Goal: Communication & Community: Answer question/provide support

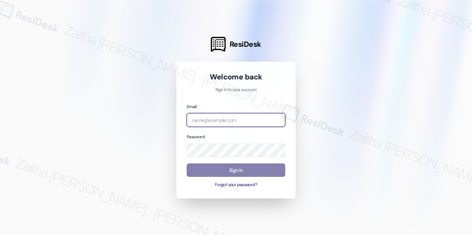
click at [227, 115] on input "email" at bounding box center [236, 120] width 99 height 14
click at [0, 235] on com-1password-button at bounding box center [0, 235] width 0 height 0
click at [209, 121] on input "a." at bounding box center [236, 120] width 99 height 14
click at [0, 235] on com-1password-button at bounding box center [0, 235] width 0 height 0
click at [213, 118] on input "a." at bounding box center [236, 120] width 99 height 14
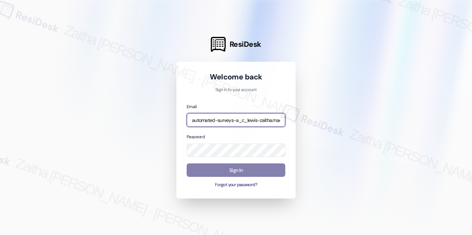
type input "automated-surveys-a_c_lewis-zaitha.mae.[PERSON_NAME]@a_c_[DOMAIN_NAME]"
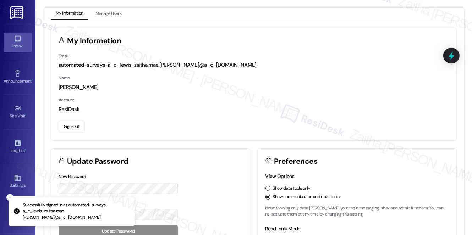
click at [15, 45] on div "Inbox" at bounding box center [18, 46] width 36 height 7
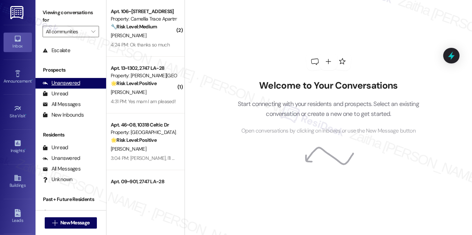
scroll to position [85, 0]
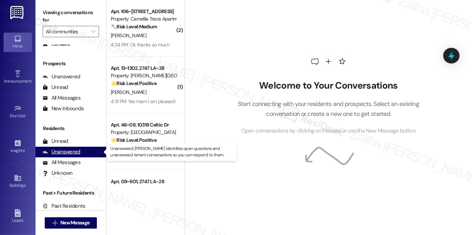
click at [71, 153] on div "Unanswered" at bounding box center [62, 151] width 38 height 7
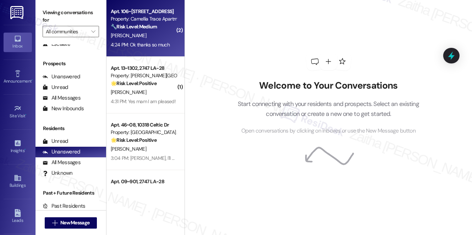
click at [142, 33] on div "[PERSON_NAME]" at bounding box center [143, 35] width 67 height 9
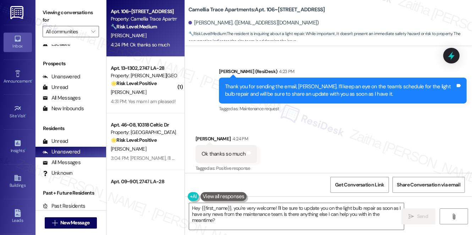
scroll to position [1957, 0]
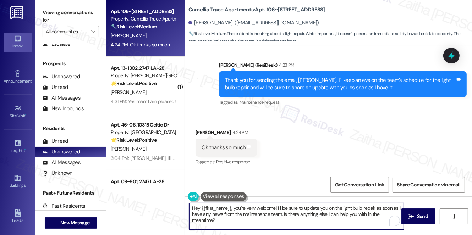
drag, startPoint x: 236, startPoint y: 208, endPoint x: 185, endPoint y: 208, distance: 50.8
click at [185, 208] on div "Hey {{first_name}}, you're very welcome! I'll be sure to update you on the ligh…" at bounding box center [293, 216] width 216 height 27
drag, startPoint x: 234, startPoint y: 207, endPoint x: 372, endPoint y: 213, distance: 138.6
click at [372, 213] on textarea "You're very welcome! I'll be sure to update you on the light bulb repair as soo…" at bounding box center [296, 216] width 215 height 27
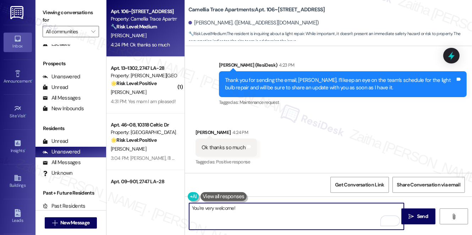
click at [249, 210] on textarea "You're very welcome!" at bounding box center [296, 216] width 215 height 27
type textarea "You're very welcome! If you need anything else in the meantime, please don't he…"
click at [411, 215] on icon "" at bounding box center [411, 217] width 5 height 6
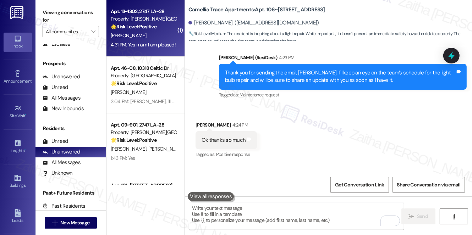
click at [150, 34] on div "[PERSON_NAME]" at bounding box center [143, 35] width 67 height 9
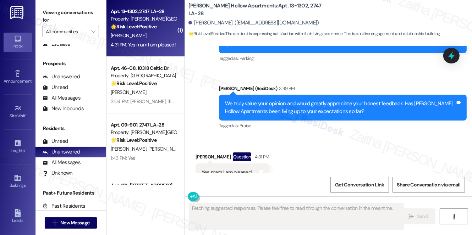
scroll to position [914, 0]
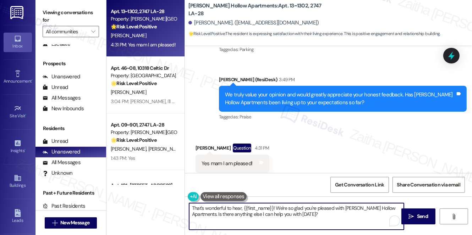
drag, startPoint x: 276, startPoint y: 207, endPoint x: 294, endPoint y: 217, distance: 21.0
click at [294, 217] on textarea "That's wonderful to hear, {{first_name}}! We're so glad you're pleased with Mis…" at bounding box center [296, 216] width 215 height 27
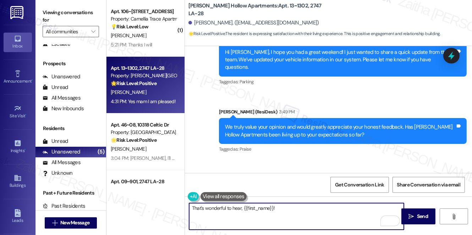
scroll to position [914, 0]
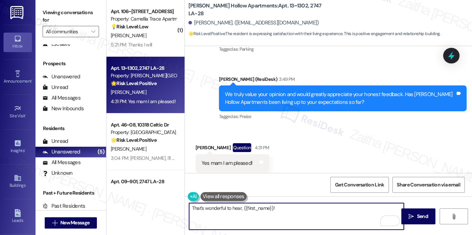
paste textarea "Could I ask a quick favor? If you don’t mind, would you be willing to share you…"
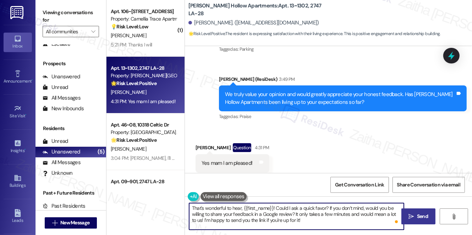
type textarea "That's wonderful to hear, {{first_name}}! Could I ask a quick favor? If you don…"
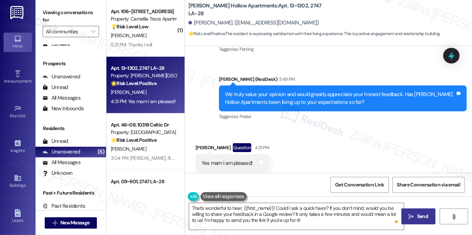
click at [417, 216] on span "Send" at bounding box center [422, 216] width 11 height 7
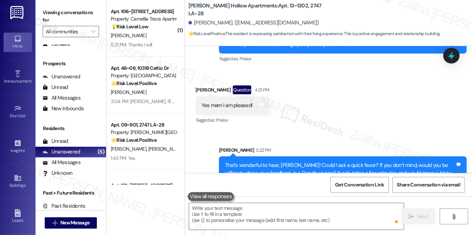
scroll to position [979, 0]
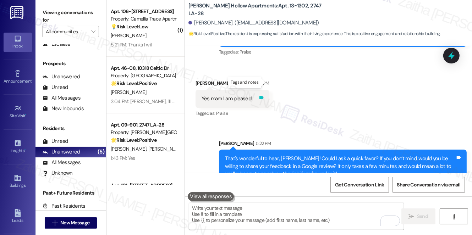
click at [264, 97] on icon at bounding box center [262, 98] width 4 height 3
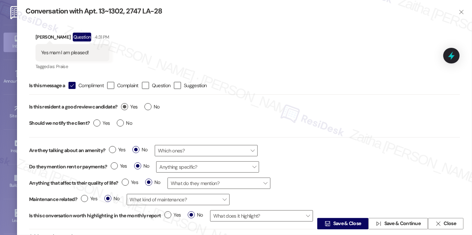
click at [125, 108] on label "Yes" at bounding box center [129, 106] width 16 height 7
click at [125, 108] on input "Yes" at bounding box center [129, 107] width 16 height 9
radio input "true"
click at [341, 227] on span "Save & Close" at bounding box center [347, 224] width 28 height 7
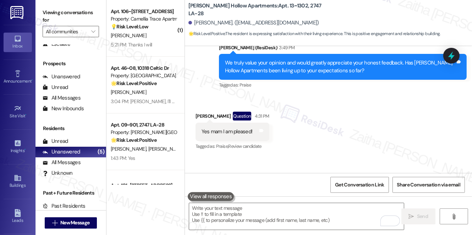
scroll to position [914, 0]
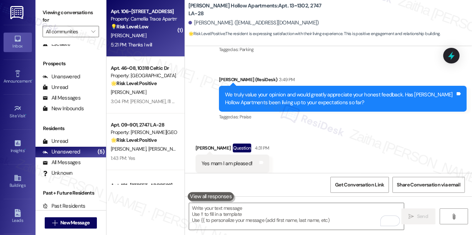
click at [145, 34] on div "[PERSON_NAME]" at bounding box center [143, 35] width 67 height 9
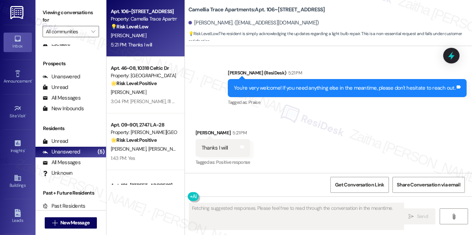
scroll to position [2077, 0]
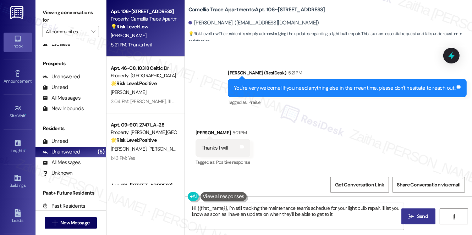
type textarea "Hi {{first_name}}, I'm still tracking the maintenance team's schedule for your …"
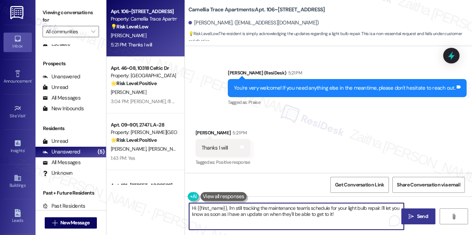
drag, startPoint x: 190, startPoint y: 206, endPoint x: 344, endPoint y: 217, distance: 154.9
click at [344, 217] on textarea "Hi {{first_name}}, I'm still tracking the maintenance team's schedule for your …" at bounding box center [296, 216] width 215 height 27
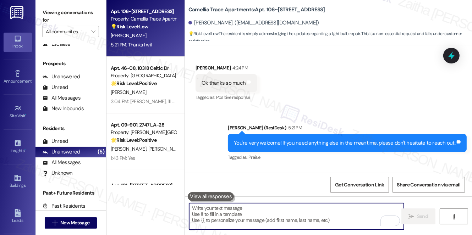
scroll to position [2045, 0]
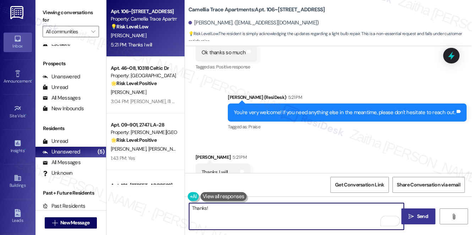
click at [224, 210] on textarea "Thanks!" at bounding box center [296, 216] width 215 height 27
type textarea "Thanks! 😊"
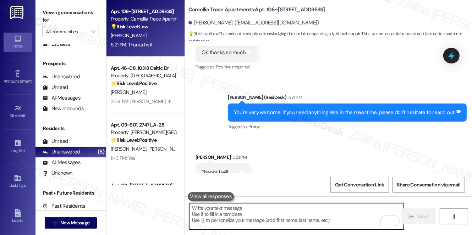
scroll to position [2077, 0]
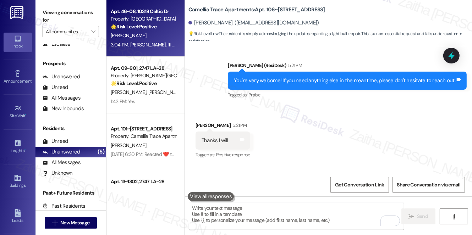
click at [152, 36] on div "[PERSON_NAME]" at bounding box center [143, 35] width 67 height 9
type textarea "Fetching suggested responses. Please feel free to read through the conversation…"
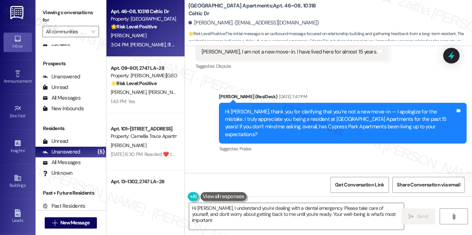
type textarea "Hi [PERSON_NAME], I understand you're dealing with a dental emergency. Please t…"
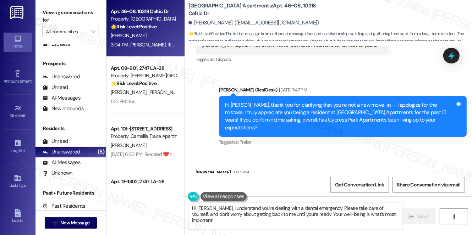
scroll to position [421, 0]
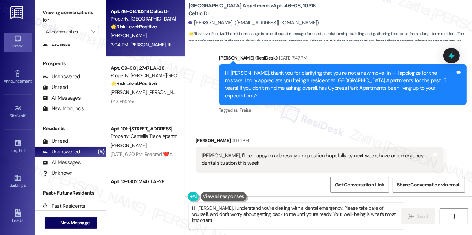
click at [385, 213] on textarea "Hi [PERSON_NAME], I understand you're dealing with a dental emergency. Please t…" at bounding box center [296, 216] width 215 height 27
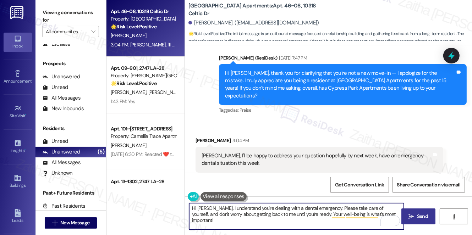
click at [413, 212] on button " Send" at bounding box center [419, 217] width 34 height 16
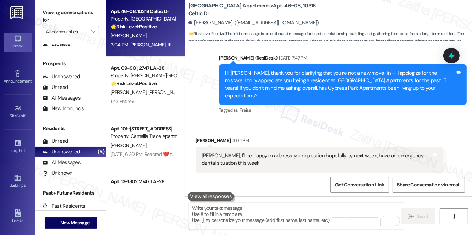
type textarea "Fetching suggested responses. Please feel free to read through the conversation…"
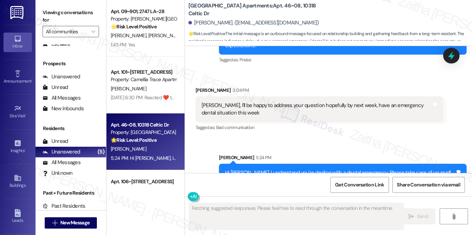
scroll to position [478, 0]
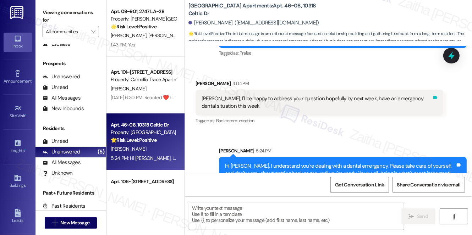
click at [434, 96] on icon at bounding box center [436, 97] width 4 height 3
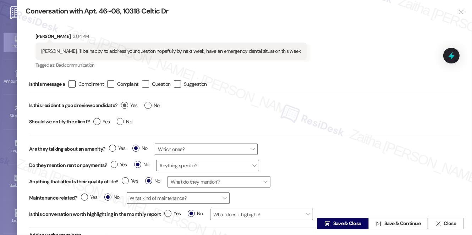
click at [124, 105] on label "Yes" at bounding box center [129, 105] width 16 height 7
click at [124, 105] on input "Yes" at bounding box center [129, 106] width 16 height 9
radio input "true"
click at [340, 223] on span "Save & Close" at bounding box center [347, 224] width 28 height 7
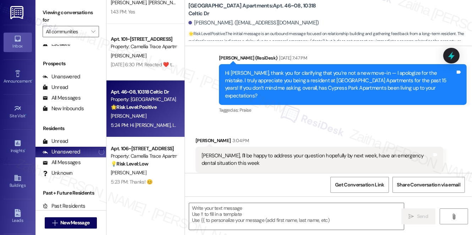
scroll to position [42, 0]
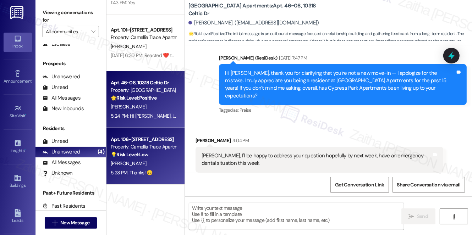
click at [165, 163] on div "[PERSON_NAME]" at bounding box center [143, 163] width 67 height 9
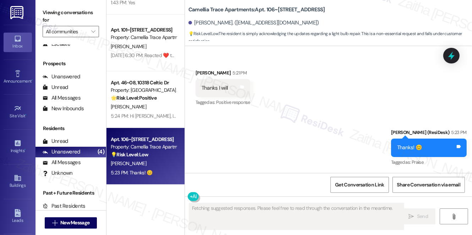
scroll to position [2137, 0]
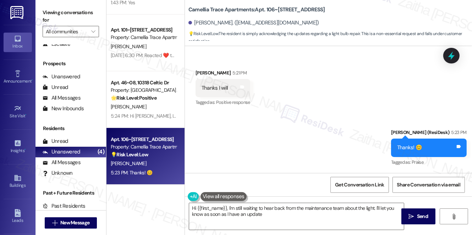
type textarea "Hi {{first_name}}, I'm still waiting to hear back from the maintenance team abo…"
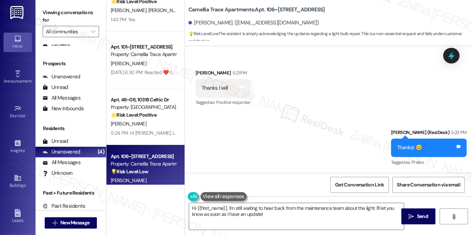
scroll to position [0, 0]
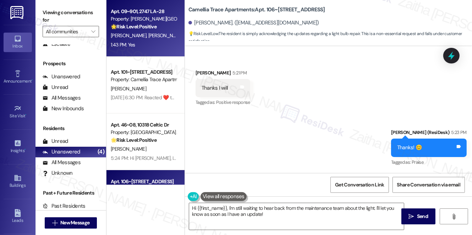
click at [154, 47] on div "1:43 PM: Yes 1:43 PM: Yes" at bounding box center [143, 44] width 67 height 9
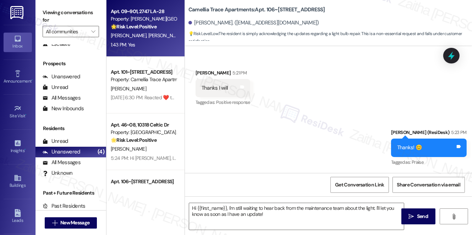
type textarea "Fetching suggested responses. Please feel free to read through the conversation…"
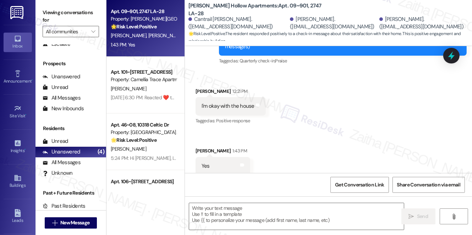
scroll to position [108, 0]
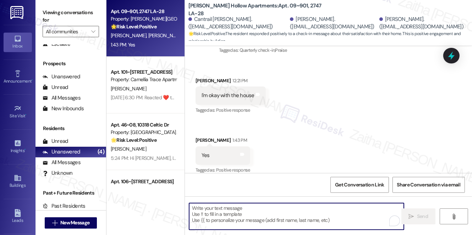
click at [225, 213] on textarea "To enrich screen reader interactions, please activate Accessibility in Grammarl…" at bounding box center [296, 216] width 215 height 27
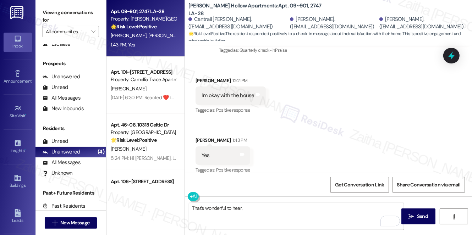
click at [201, 77] on div "Tracy Harris 12:21 PM" at bounding box center [231, 82] width 70 height 10
copy div "Tracy"
click at [260, 206] on textarea "That's wonderful to hear," at bounding box center [296, 216] width 215 height 27
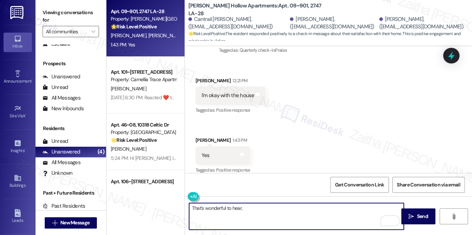
paste textarea "Tracy"
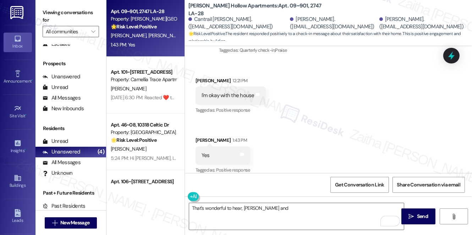
click at [197, 137] on div "Dale Sanders 1:43 PM" at bounding box center [223, 142] width 55 height 10
copy div "Dale"
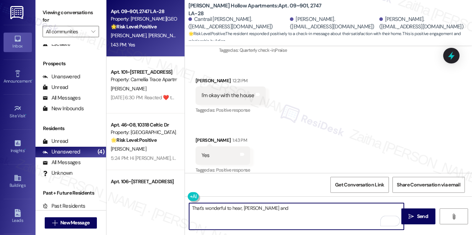
click at [280, 210] on textarea "That's wonderful to hear, Tracy and" at bounding box center [296, 216] width 215 height 27
paste textarea "Dale"
paste textarea "If it’s not too much trouble, would you kindly consider sharing your feedback i…"
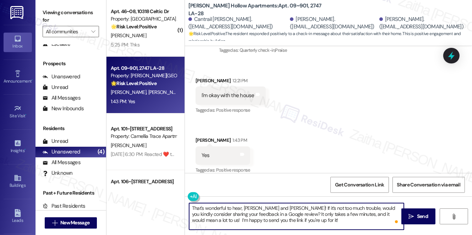
click at [201, 213] on textarea "That's wonderful to hear, Tracy and Dale! If it’s not too much trouble, would y…" at bounding box center [296, 216] width 215 height 27
click at [317, 223] on textarea "That's wonderful to hear, [PERSON_NAME] and [PERSON_NAME]! If it’s not too much…" at bounding box center [296, 216] width 215 height 27
type textarea "That's wonderful to hear, [PERSON_NAME] and [PERSON_NAME]! If it’s not too much…"
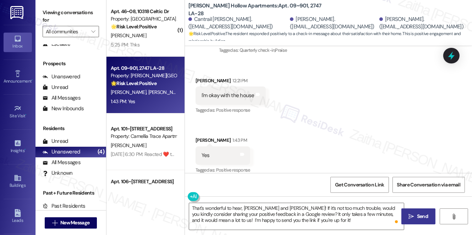
click at [417, 217] on span "Send" at bounding box center [423, 216] width 14 height 7
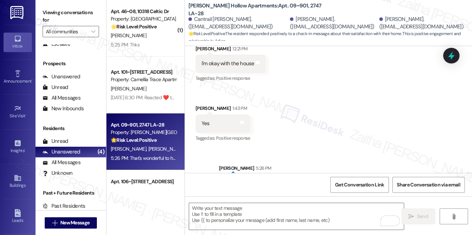
scroll to position [173, 0]
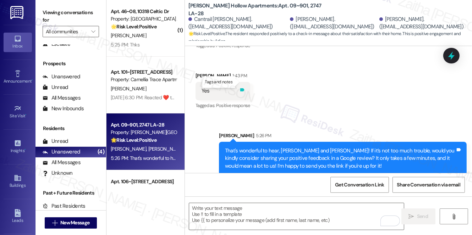
click at [242, 88] on icon at bounding box center [242, 89] width 4 height 3
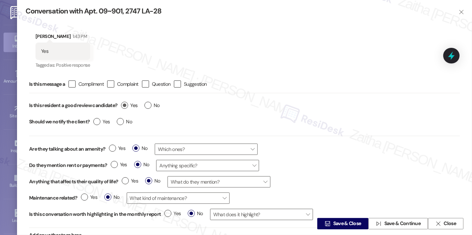
click at [123, 103] on label "Yes" at bounding box center [129, 105] width 16 height 7
click at [123, 103] on input "Yes" at bounding box center [129, 106] width 16 height 9
radio input "true"
click at [340, 227] on span "Save & Close" at bounding box center [347, 224] width 28 height 7
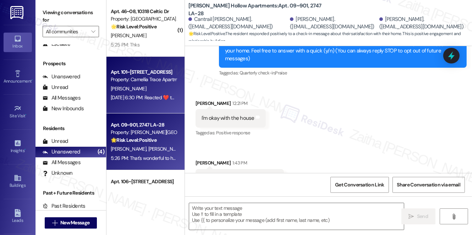
type textarea "Fetching suggested responses. Please feel free to read through the conversation…"
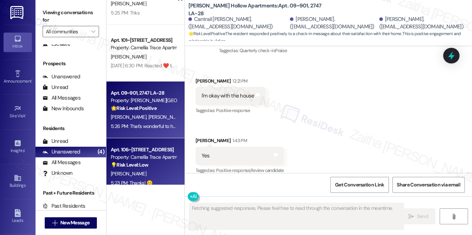
scroll to position [0, 0]
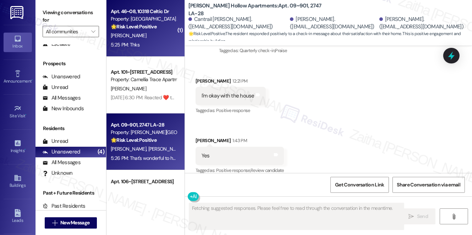
click at [151, 42] on div "5:25 PM: Thks 5:25 PM: Thks" at bounding box center [143, 44] width 67 height 9
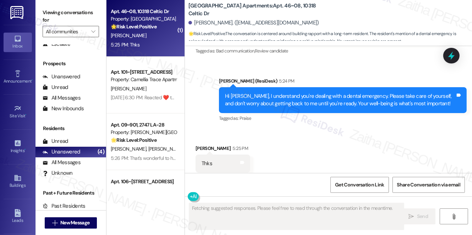
scroll to position [549, 0]
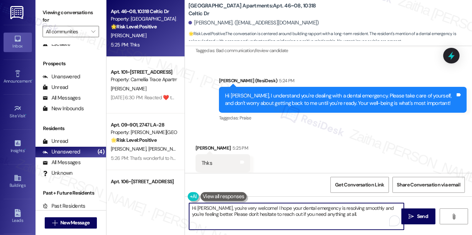
drag, startPoint x: 214, startPoint y: 207, endPoint x: 192, endPoint y: 207, distance: 21.7
click at [192, 207] on textarea "Hi Judith, you're very welcome! I hope your dental emergency is resolving smoot…" at bounding box center [296, 216] width 215 height 27
drag, startPoint x: 237, startPoint y: 209, endPoint x: 252, endPoint y: 209, distance: 15.3
click at [252, 209] on textarea "You're very welcome! I hope your dental emergency is resolving smoothly and you…" at bounding box center [296, 216] width 215 height 27
click at [323, 214] on textarea "You're very welcome! I hope your dental emergency is resolving smoothly and you…" at bounding box center [296, 216] width 215 height 27
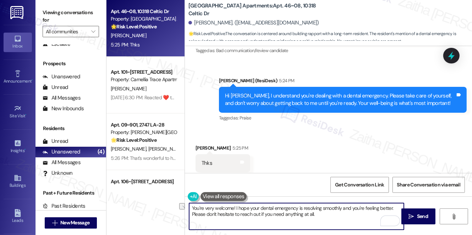
drag, startPoint x: 235, startPoint y: 208, endPoint x: 240, endPoint y: 208, distance: 4.3
click at [240, 208] on textarea "You're very welcome! I hope your dental emergency is resolving smoothly and you…" at bounding box center [296, 216] width 215 height 27
click at [240, 209] on textarea "You're very welcome! I hope your dental emergency is resolving smoothly and you…" at bounding box center [296, 216] width 215 height 27
drag, startPoint x: 237, startPoint y: 207, endPoint x: 397, endPoint y: 207, distance: 160.9
click at [397, 207] on textarea "You're very welcome! I hope your dental emergency is resolving smoothly and you…" at bounding box center [296, 216] width 215 height 27
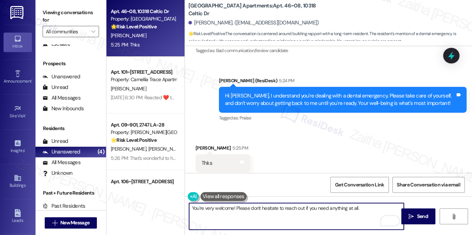
click at [364, 211] on textarea "You're very welcome! Please don't hesitate to reach out if you need anything at…" at bounding box center [296, 216] width 215 height 27
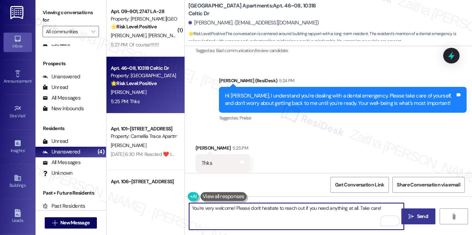
type textarea "You're very welcome! Please don't hesitate to reach out if you need anything at…"
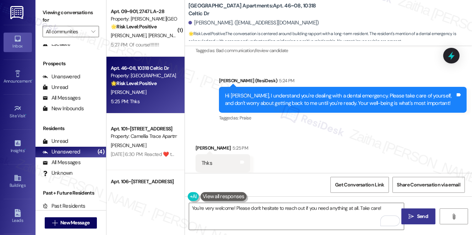
click at [424, 214] on span "Send" at bounding box center [422, 216] width 11 height 7
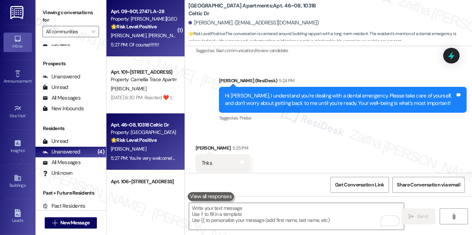
click at [166, 43] on div "5:27 PM: Of course!!!!!!!! 5:27 PM: Of course!!!!!!!!" at bounding box center [143, 44] width 67 height 9
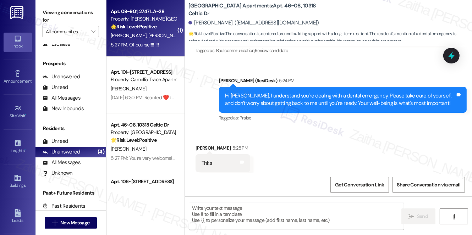
type textarea "Fetching suggested responses. Please feel free to read through the conversation…"
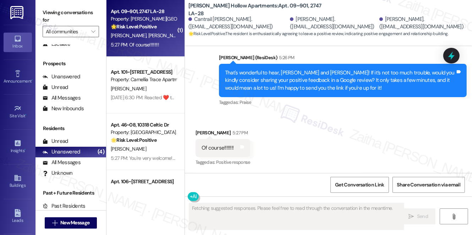
scroll to position [243, 0]
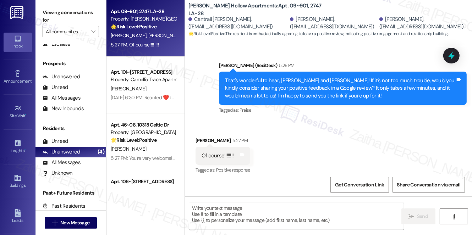
click at [210, 213] on textarea at bounding box center [296, 216] width 215 height 27
drag, startPoint x: 199, startPoint y: 147, endPoint x: 248, endPoint y: 147, distance: 48.7
click at [248, 147] on div "Of course!!!!!!!! Tags and notes" at bounding box center [223, 156] width 55 height 18
copy div "Of course!!!!!!!! Tags and notes"
click at [275, 145] on div "Received via SMS Tracy Harris 5:27 PM Of course!!!!!!!! Tags and notes Tagged a…" at bounding box center [328, 151] width 287 height 60
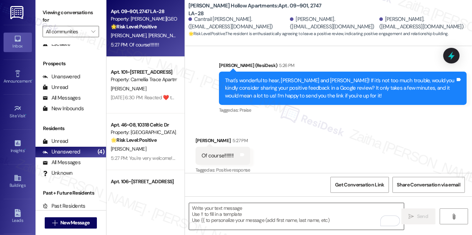
click at [213, 214] on textarea "To enrich screen reader interactions, please activate Accessibility in Grammarl…" at bounding box center [296, 216] width 215 height 27
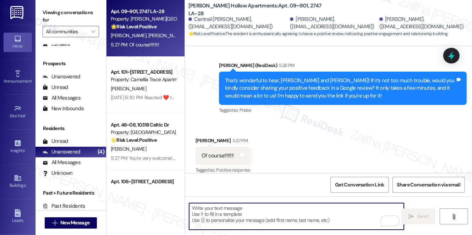
type textarea "T"
click at [224, 214] on textarea "To enrich screen reader interactions, please activate Accessibility in Grammarl…" at bounding box center [296, 216] width 215 height 27
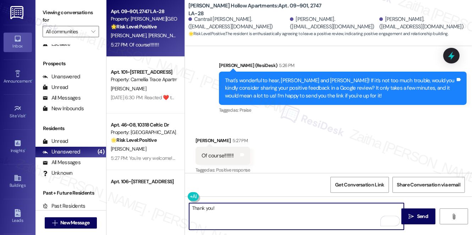
paste textarea "You may leave your review at your convenience. I would also appreciate it if yo…"
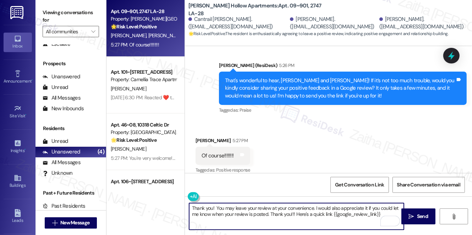
click at [216, 206] on textarea "Thank you! You may leave your review at your convenience. I would also apprecia…" at bounding box center [296, 216] width 215 height 27
click at [287, 214] on textarea "Thank you! You may leave your review at your convenience. I would also apprecia…" at bounding box center [296, 216] width 215 height 27
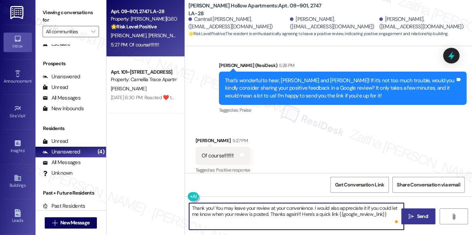
type textarea "Thank you! You may leave your review at your convenience. I would also apprecia…"
click at [419, 215] on span "Send" at bounding box center [422, 216] width 11 height 7
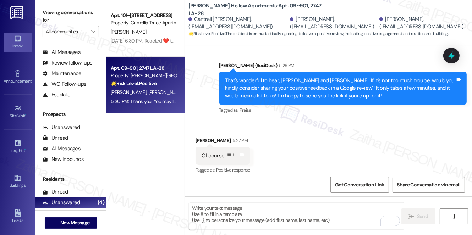
scroll to position [0, 0]
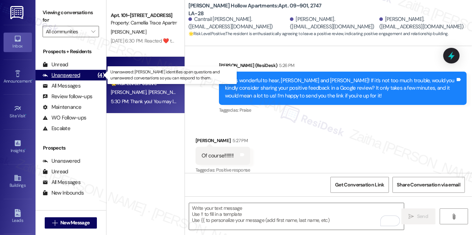
click at [72, 74] on div "Unanswered" at bounding box center [62, 75] width 38 height 7
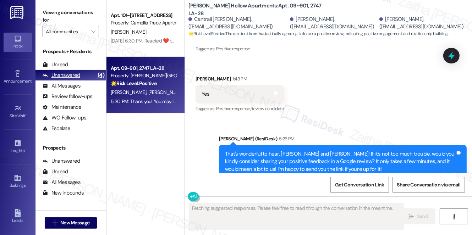
scroll to position [243, 0]
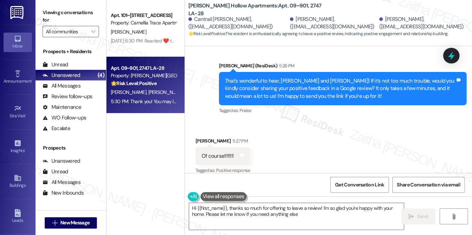
type textarea "Hi {{first_name}}, thanks so much for offering to leave a review! I'm so glad y…"
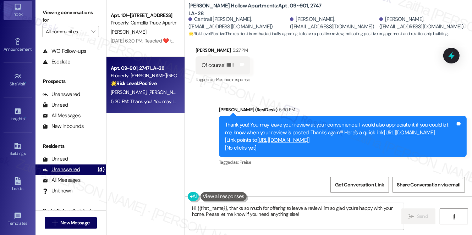
scroll to position [53, 0]
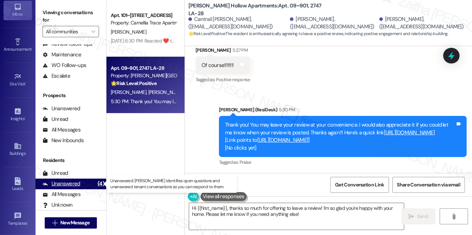
click at [65, 185] on div "Unanswered" at bounding box center [62, 183] width 38 height 7
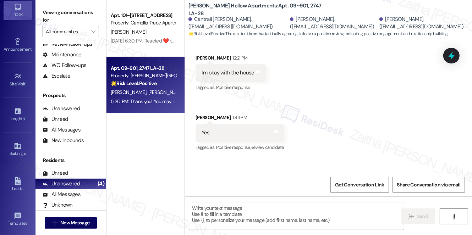
type textarea "Fetching suggested responses. Please feel free to read through the conversation…"
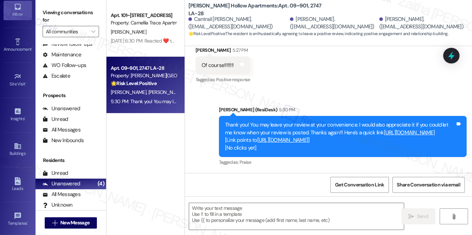
scroll to position [341, 0]
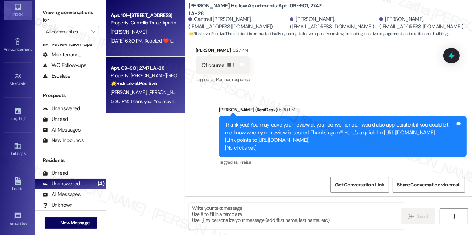
click at [168, 29] on div "[PERSON_NAME]" at bounding box center [143, 32] width 67 height 9
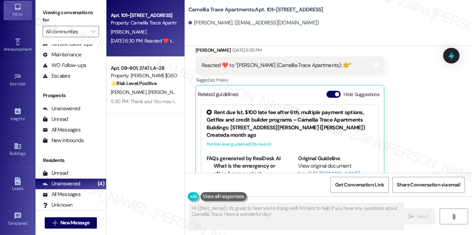
scroll to position [729, 0]
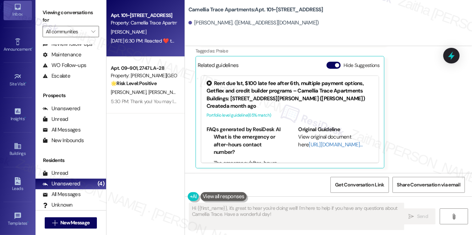
click at [330, 63] on button "Hide Suggestions" at bounding box center [334, 65] width 14 height 7
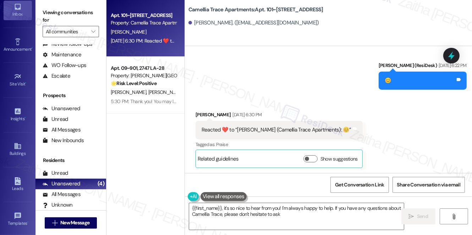
type textarea "{{first_name}}, it's so nice to hear from you! I'm always happy to help. If you…"
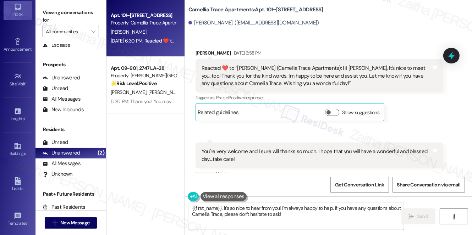
scroll to position [85, 0]
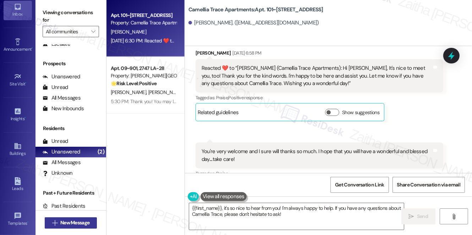
click at [74, 223] on span "New Message" at bounding box center [74, 222] width 29 height 7
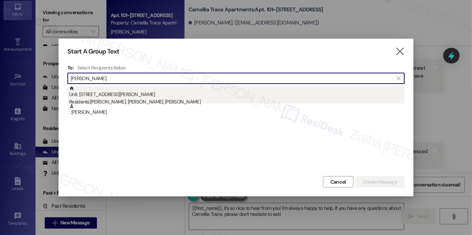
click at [108, 98] on div "Unit: 80 - 2424 Drusilla Lane Residents: Catherine Semon, Carl May, Natalie May" at bounding box center [237, 96] width 336 height 20
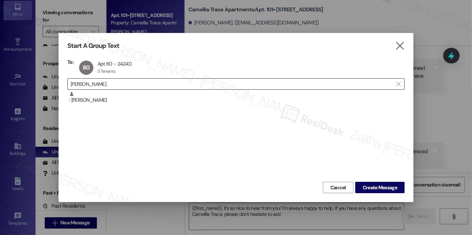
click at [133, 83] on input "Catherine Semon." at bounding box center [232, 84] width 322 height 10
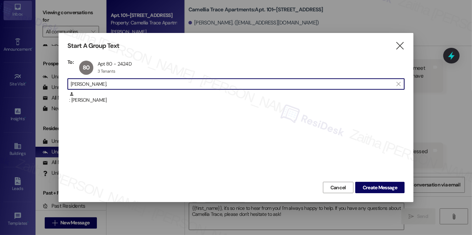
type input "Catherine Semon"
drag, startPoint x: 135, startPoint y: 83, endPoint x: 46, endPoint y: 83, distance: 88.8
click at [46, 83] on div "Start A Group Text  To: 80 Apt 80 - 2424D Apt 80 - 2424D 3 Tenants 3 Tenants c…" at bounding box center [236, 117] width 472 height 235
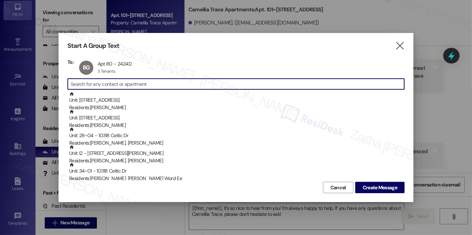
paste input "Catherine Semon"
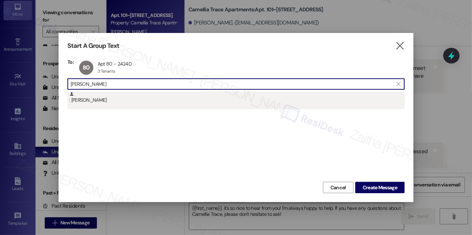
type input "Catherine Semon"
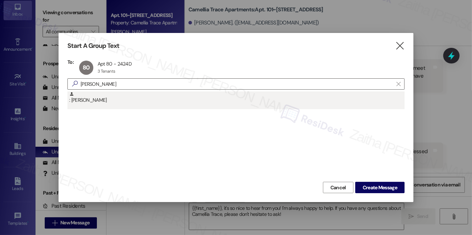
click at [93, 97] on div ": Catherine Semon" at bounding box center [237, 98] width 336 height 12
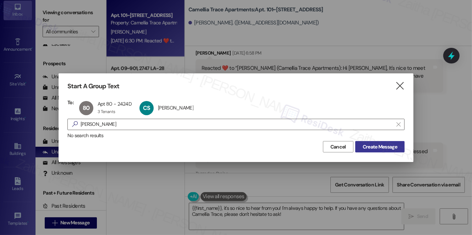
click at [384, 149] on span "Create Message" at bounding box center [380, 146] width 34 height 7
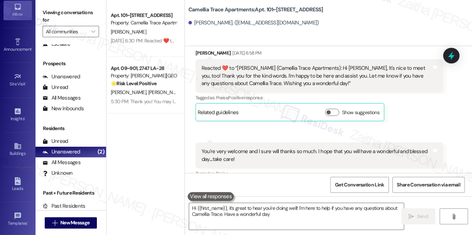
type textarea "Hi {{first_name}}, it's great to hear you're doing well! I'm here to help if yo…"
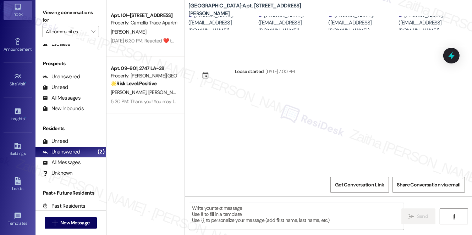
type textarea "Fetching suggested responses. Please feel free to read through the conversation…"
click at [67, 225] on span "New Message" at bounding box center [74, 222] width 29 height 7
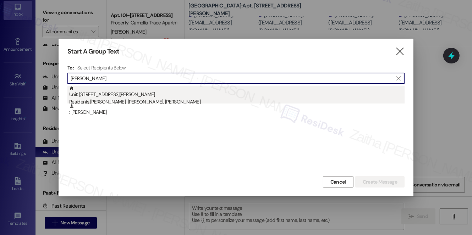
type input "[PERSON_NAME]"
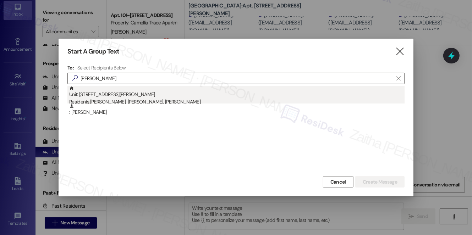
click at [116, 98] on div "Unit: 80 - 2424 Drusilla Lane Residents: Catherine Semon, Carl May, Natalie May" at bounding box center [237, 96] width 336 height 20
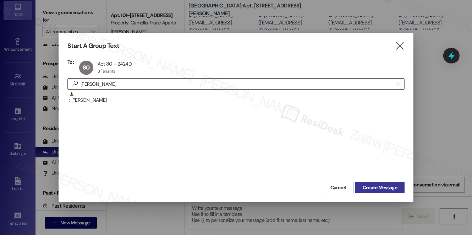
click at [372, 188] on span "Create Message" at bounding box center [380, 187] width 34 height 7
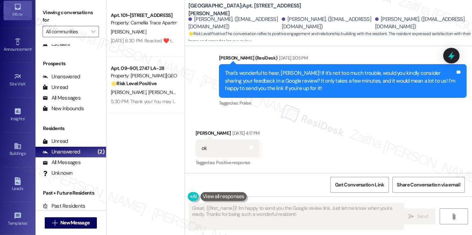
scroll to position [273, 0]
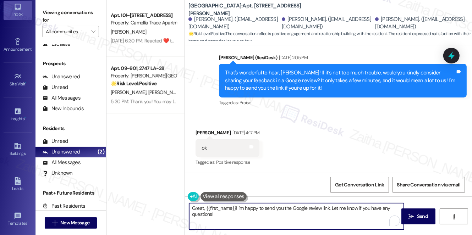
drag, startPoint x: 331, startPoint y: 207, endPoint x: 337, endPoint y: 216, distance: 11.2
click at [337, 216] on textarea "Great, {{first_name}}! I'm happy to send you the Google review link. Let me kno…" at bounding box center [296, 216] width 215 height 27
type textarea "Great, {{first_name}}! I'm happy to send you the Google review link."
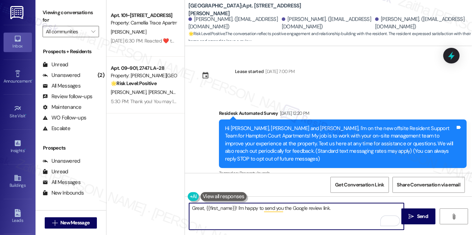
scroll to position [273, 0]
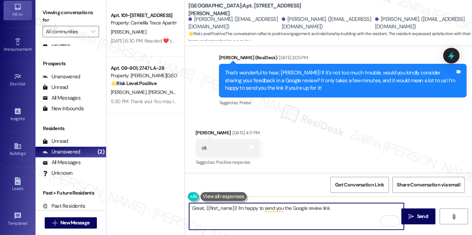
paste textarea "You may leave your review at your convenience. I would also appreciate it if yo…"
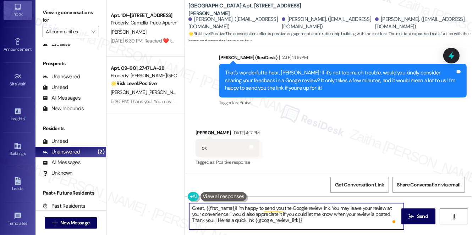
click at [198, 129] on div "[PERSON_NAME] [DATE] 4:17 PM" at bounding box center [228, 134] width 64 height 10
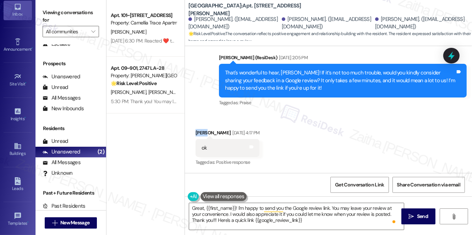
click at [198, 129] on div "[PERSON_NAME] [DATE] 4:17 PM" at bounding box center [228, 134] width 64 height 10
copy div "[PERSON_NAME]"
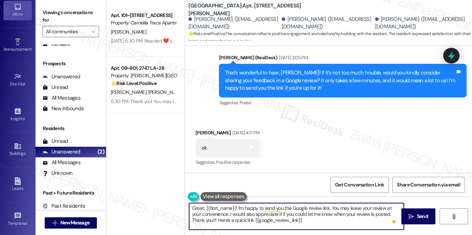
click at [226, 208] on textarea "Great, {{first_name}}! I'm happy to send you the Google review link. You may le…" at bounding box center [296, 216] width 215 height 27
paste textarea "[PERSON_NAME]"
type textarea "Great, [PERSON_NAME]! I'm happy to send you the Google review link. You may lea…"
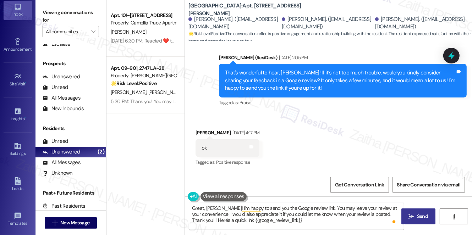
click at [422, 213] on span "Send" at bounding box center [422, 216] width 11 height 7
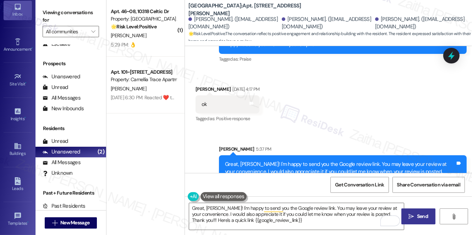
scroll to position [306, 0]
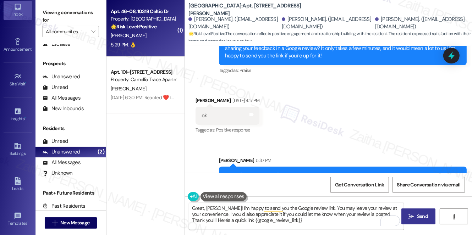
click at [163, 41] on div "5:29 PM: 👌 5:29 PM: 👌" at bounding box center [143, 44] width 67 height 9
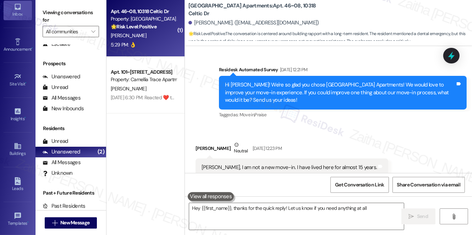
type textarea "Hey {{first_name}}, thanks for the quick reply! Let us know if you need anythin…"
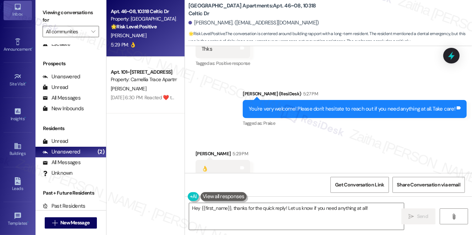
scroll to position [669, 0]
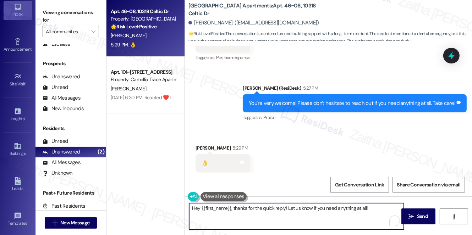
drag, startPoint x: 374, startPoint y: 207, endPoint x: 179, endPoint y: 218, distance: 194.9
click at [179, 218] on div "Apt. 46~08, [STREET_ADDRESS] Property: [GEOGRAPHIC_DATA] Apartments 🌟 Risk Leve…" at bounding box center [290, 117] width 366 height 235
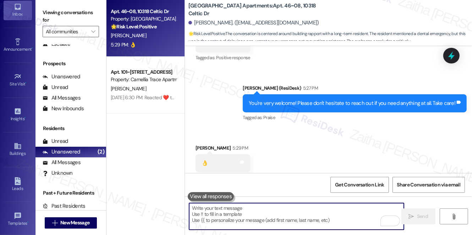
type textarea "😊"
type textarea "Fetching suggested responses. Please feel free to read through the conversation…"
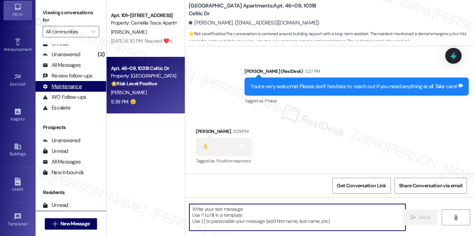
scroll to position [0, 0]
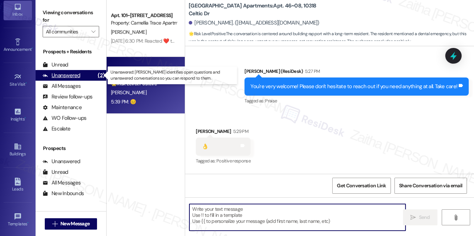
click at [69, 70] on div "Unanswered (2)" at bounding box center [71, 75] width 71 height 11
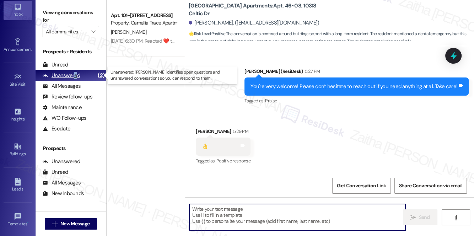
click at [75, 76] on div "Unanswered" at bounding box center [62, 75] width 38 height 7
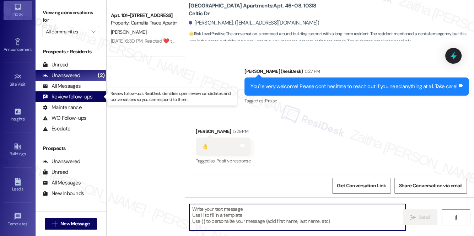
click at [83, 98] on div "Review follow-ups" at bounding box center [68, 96] width 50 height 7
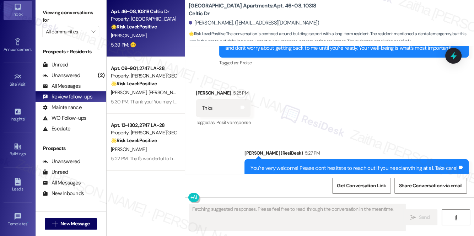
scroll to position [599, 0]
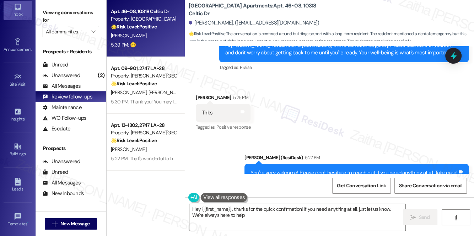
type textarea "Hey {{first_name}}, thanks for the quick confirmation! If you need anything at …"
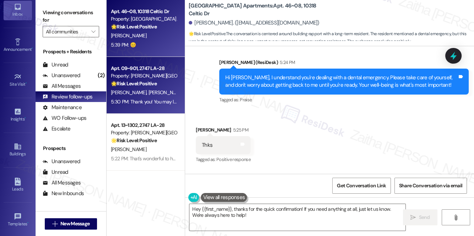
click at [186, 91] on span "[PERSON_NAME]" at bounding box center [204, 92] width 36 height 6
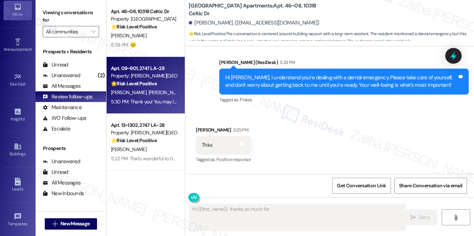
scroll to position [341, 0]
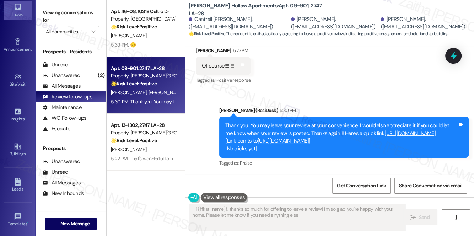
type textarea "Hi {{first_name}}, thanks so much for offering to leave a review! I'm so glad y…"
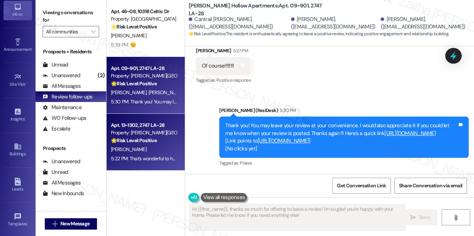
click at [155, 130] on div "Property: [PERSON_NAME][GEOGRAPHIC_DATA] Apartments" at bounding box center [144, 132] width 66 height 7
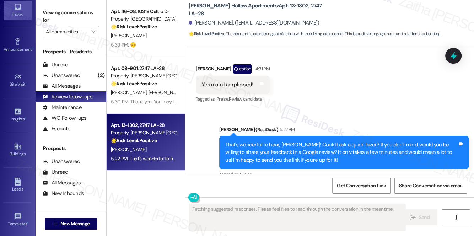
scroll to position [989, 0]
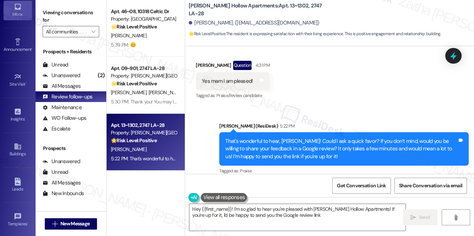
type textarea "Hey {{first_name}}! I'm so glad to hear you're pleased with [PERSON_NAME] Hollo…"
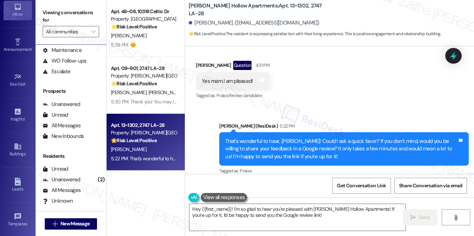
scroll to position [85, 0]
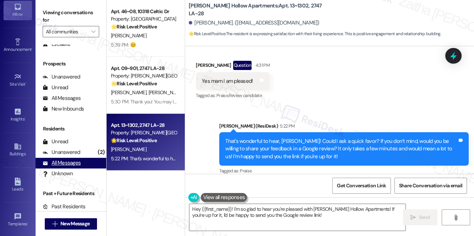
click at [66, 164] on div "All Messages" at bounding box center [62, 162] width 38 height 7
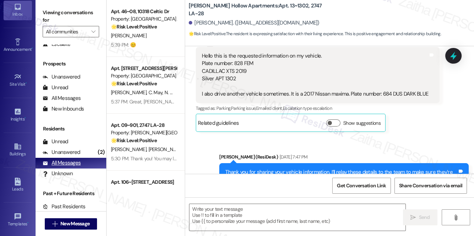
type textarea "Fetching suggested responses. Please feel free to read through the conversation…"
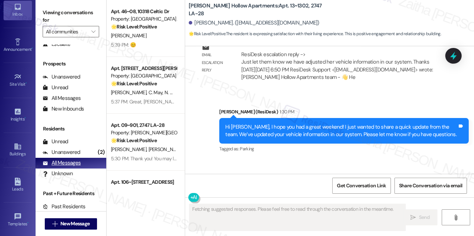
scroll to position [914, 0]
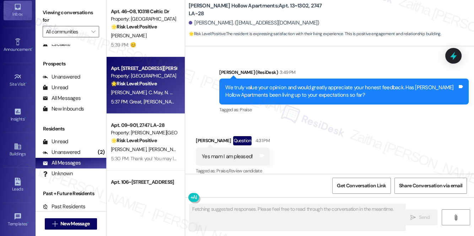
click at [168, 91] on div "[PERSON_NAME] C. May N. May" at bounding box center [143, 92] width 67 height 9
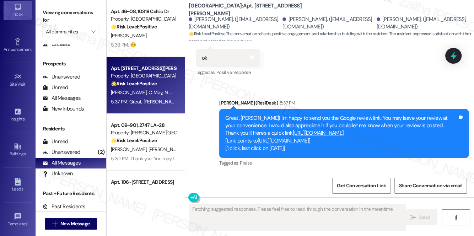
scroll to position [364, 0]
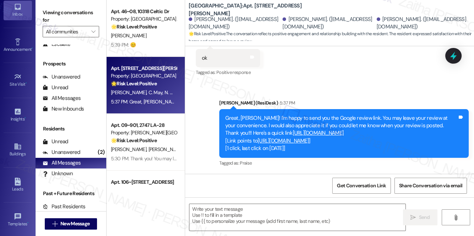
click at [309, 140] on link "[URL][DOMAIN_NAME]" at bounding box center [282, 140] width 51 height 7
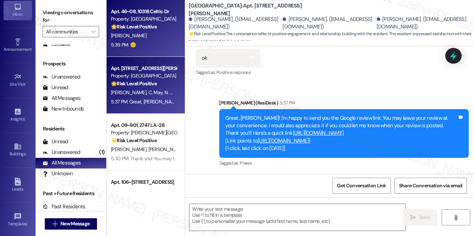
click at [156, 44] on div "5:39 PM: 😊 5:39 PM: 😊" at bounding box center [143, 44] width 67 height 9
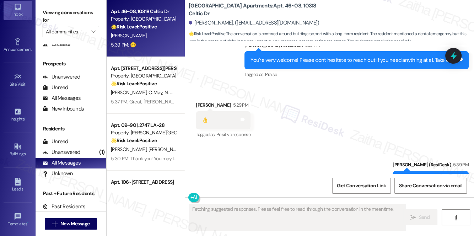
scroll to position [728, 0]
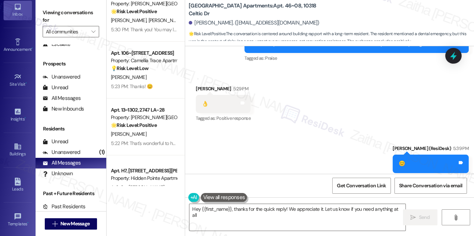
type textarea "Hey {{first_name}}, thanks for the quick reply! We appreciate it. Let us know i…"
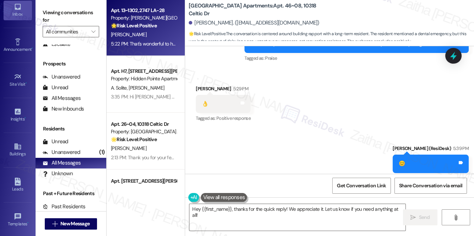
scroll to position [290, 0]
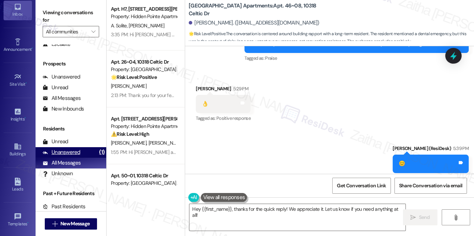
click at [60, 153] on div "Unanswered" at bounding box center [62, 151] width 38 height 7
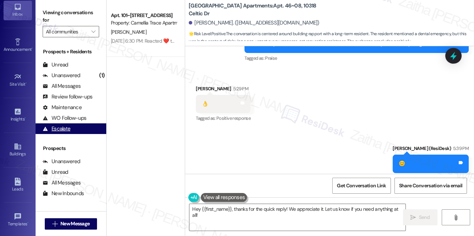
scroll to position [0, 0]
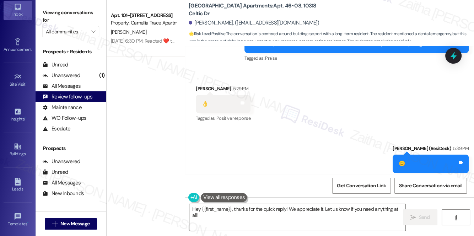
click at [83, 99] on div "Review follow-ups" at bounding box center [68, 96] width 50 height 7
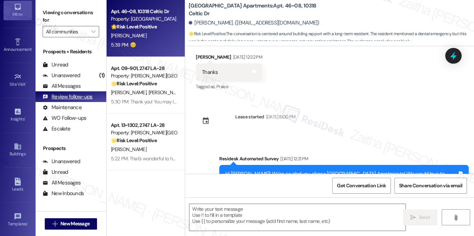
type textarea "Fetching suggested responses. Please feel free to read through the conversation…"
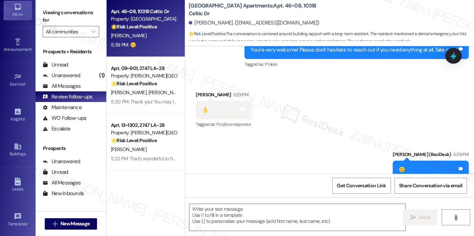
scroll to position [728, 0]
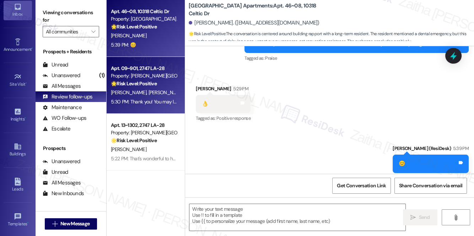
click at [141, 107] on div "Apt. 09~901, 2747 LA-28 Property: [PERSON_NAME] Hollow Apartments 🌟 Risk Level:…" at bounding box center [146, 85] width 78 height 57
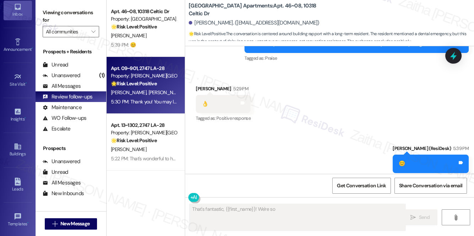
scroll to position [341, 0]
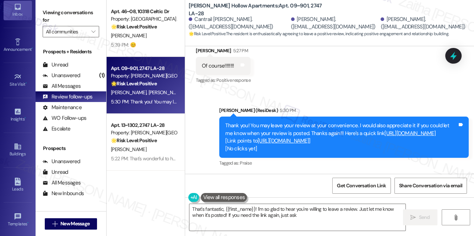
type textarea "That's fantastic, {{first_name}}! I'm so glad to hear you're willing to leave a…"
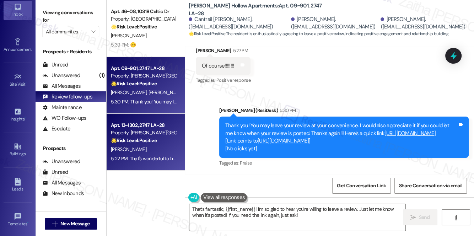
click at [158, 150] on div "[PERSON_NAME]" at bounding box center [143, 149] width 67 height 9
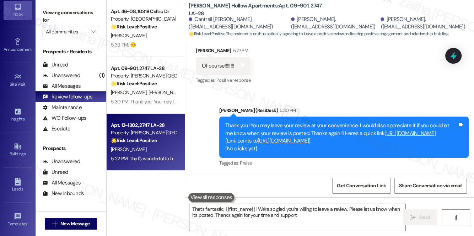
type textarea "That's fantastic, {{first_name}}! We're so glad you're willing to leave a revie…"
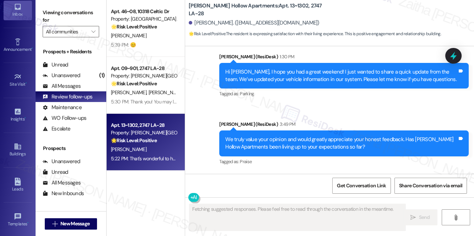
scroll to position [860, 0]
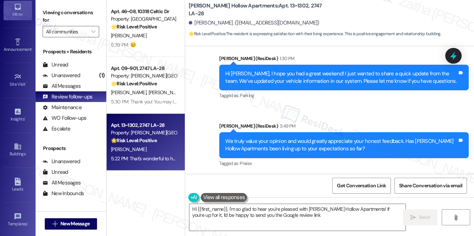
type textarea "Hi {{first_name}}, I'm so glad to hear you're pleased with [PERSON_NAME] Hollow…"
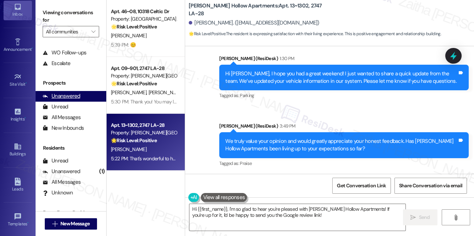
scroll to position [85, 0]
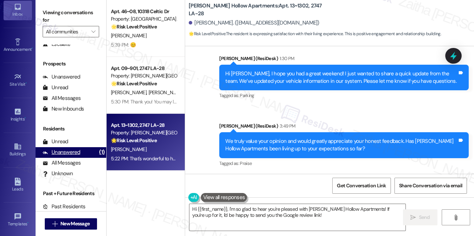
click at [67, 153] on div "Unanswered" at bounding box center [62, 151] width 38 height 7
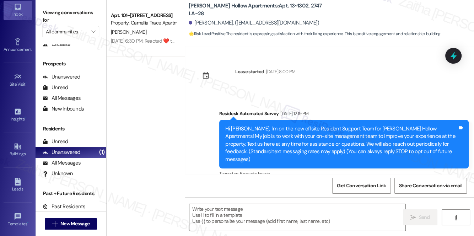
scroll to position [382, 0]
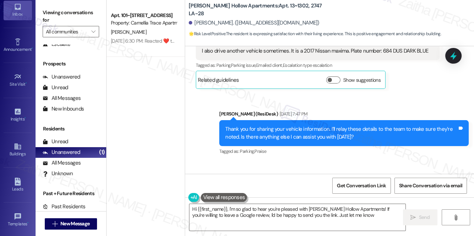
type textarea "Hi {{first_name}}, I'm so glad to hear you're pleased with [PERSON_NAME] Hollow…"
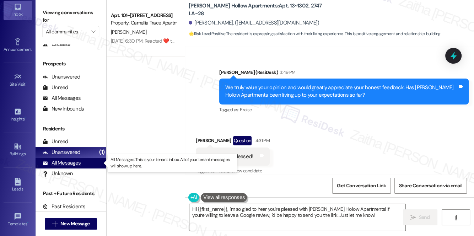
click at [58, 162] on div "All Messages" at bounding box center [62, 162] width 38 height 7
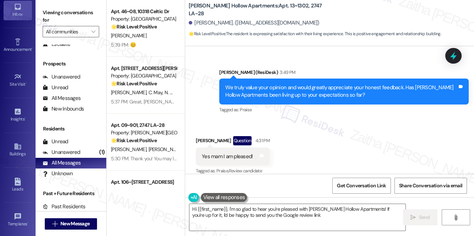
type textarea "Hi {{first_name}}, I'm so glad to hear you're pleased with [PERSON_NAME] Hollow…"
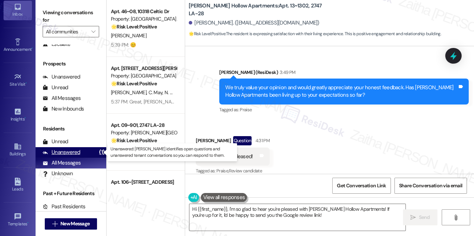
click at [67, 152] on div "Unanswered" at bounding box center [62, 151] width 38 height 7
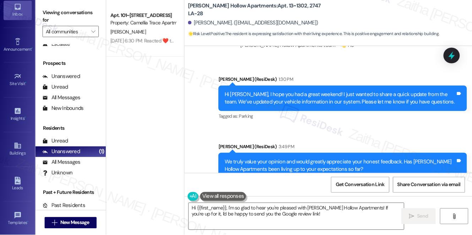
scroll to position [828, 0]
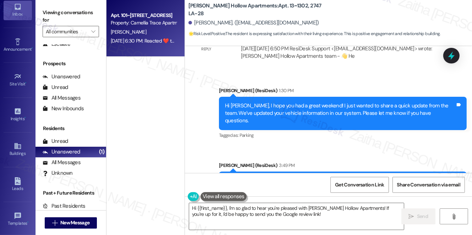
click at [157, 31] on div "[PERSON_NAME]" at bounding box center [143, 32] width 67 height 9
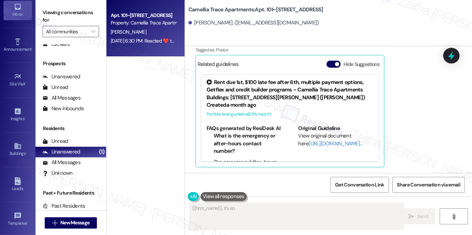
scroll to position [729, 0]
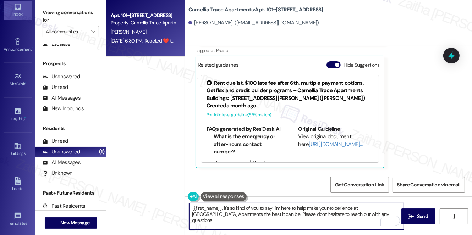
drag, startPoint x: 189, startPoint y: 207, endPoint x: 365, endPoint y: 213, distance: 175.5
click at [365, 213] on textarea "{{first_name}}, it's so kind of you to say! I'm here to help make your experien…" at bounding box center [296, 216] width 215 height 27
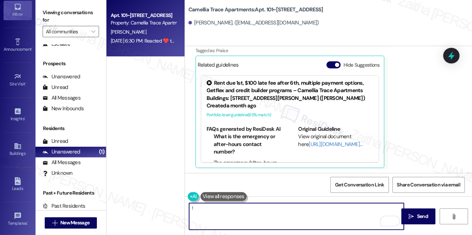
type textarea "!"
click at [456, 55] on icon at bounding box center [452, 56] width 12 height 12
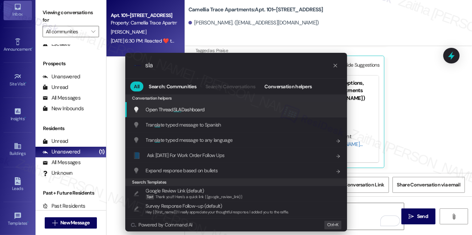
type input "sla"
click at [187, 110] on span "Open Thread SLA Dashboard" at bounding box center [175, 110] width 59 height 6
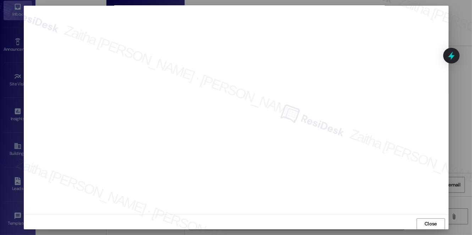
scroll to position [6, 0]
click at [425, 223] on span "Close" at bounding box center [431, 220] width 12 height 7
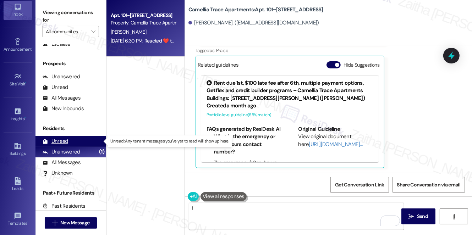
click at [66, 137] on div "Unread (0)" at bounding box center [71, 141] width 71 height 11
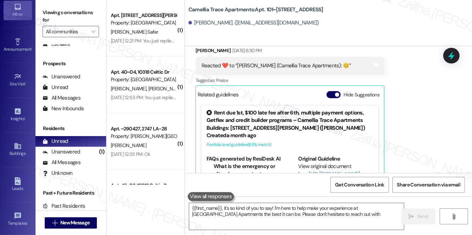
scroll to position [729, 0]
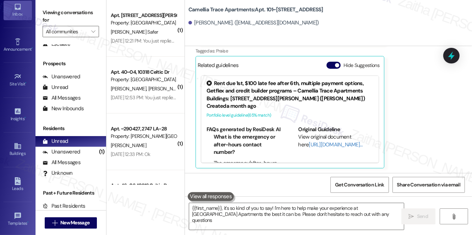
type textarea "{{first_name}}, it's so kind of you to say! I'm here to help make your experien…"
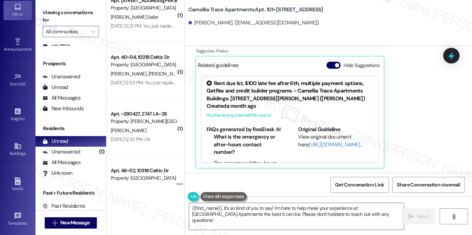
scroll to position [0, 0]
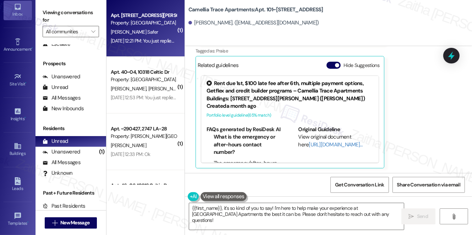
click at [152, 30] on div "[PERSON_NAME] Safer" at bounding box center [143, 32] width 67 height 9
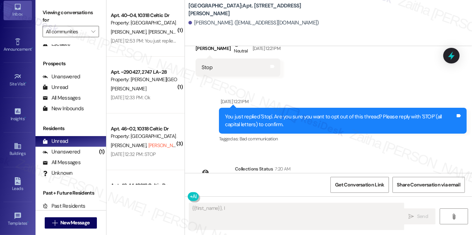
scroll to position [136, 0]
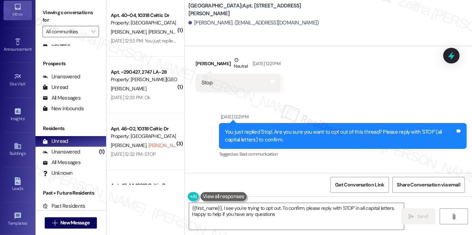
type textarea "{{first_name}}, I see you're trying to opt out. To confirm, please reply with '…"
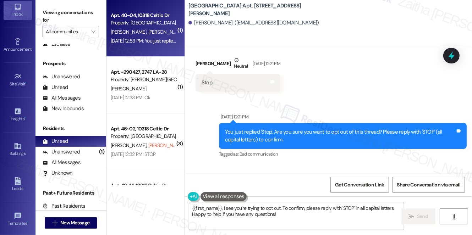
click at [163, 39] on div "[DATE] 12:53 PM: You just replied 'Stop'. Are you sure you want to opt out of t…" at bounding box center [254, 41] width 286 height 6
type textarea "Fetching suggested responses. Please feel free to read through the conversation…"
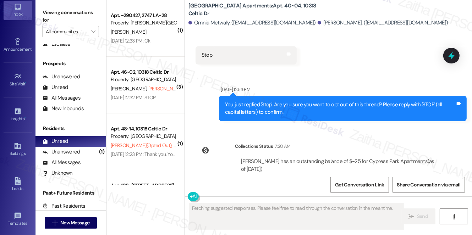
scroll to position [189, 0]
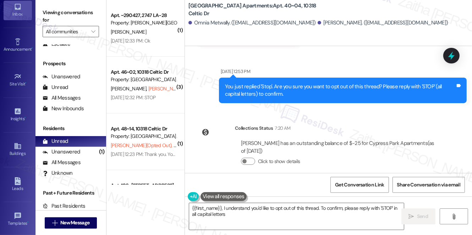
type textarea "{{first_name}}, I understand you'd like to opt out of this thread. To confirm, …"
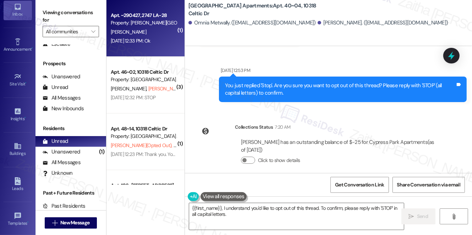
click at [149, 34] on div "[PERSON_NAME]" at bounding box center [143, 32] width 67 height 9
type textarea "Fetching suggested responses. Please feel free to read through the conversation…"
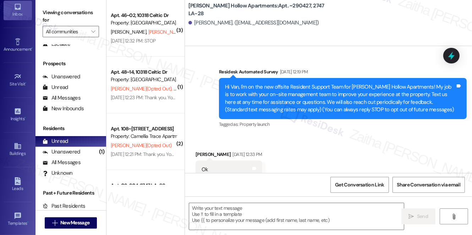
scroll to position [53, 0]
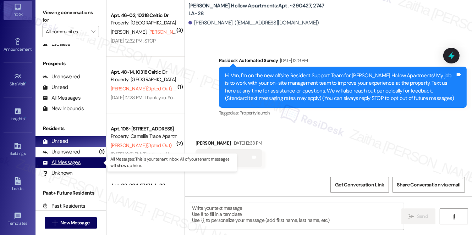
click at [65, 162] on div "All Messages" at bounding box center [62, 162] width 38 height 7
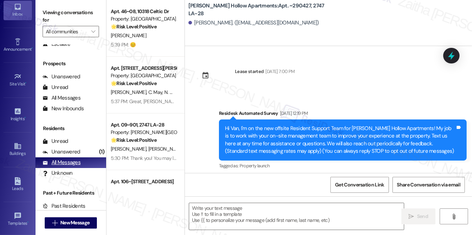
scroll to position [53, 0]
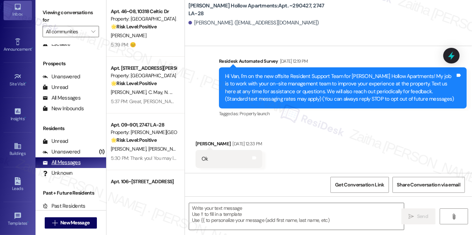
type textarea "Fetching suggested responses. Please feel free to read through the conversation…"
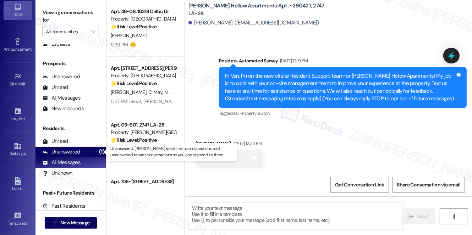
click at [65, 153] on div "Unanswered" at bounding box center [62, 151] width 38 height 7
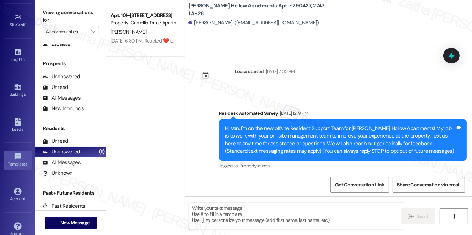
scroll to position [97, 0]
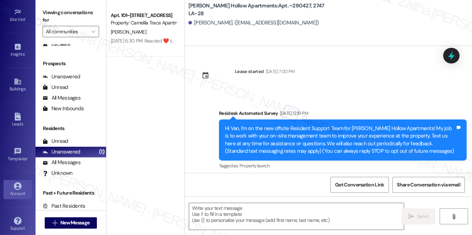
click at [16, 191] on div "Account" at bounding box center [18, 193] width 36 height 7
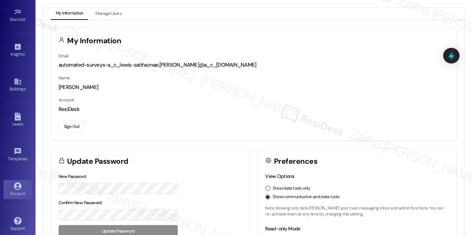
click at [76, 126] on button "Sign Out" at bounding box center [72, 127] width 26 height 12
